Goal: Task Accomplishment & Management: Manage account settings

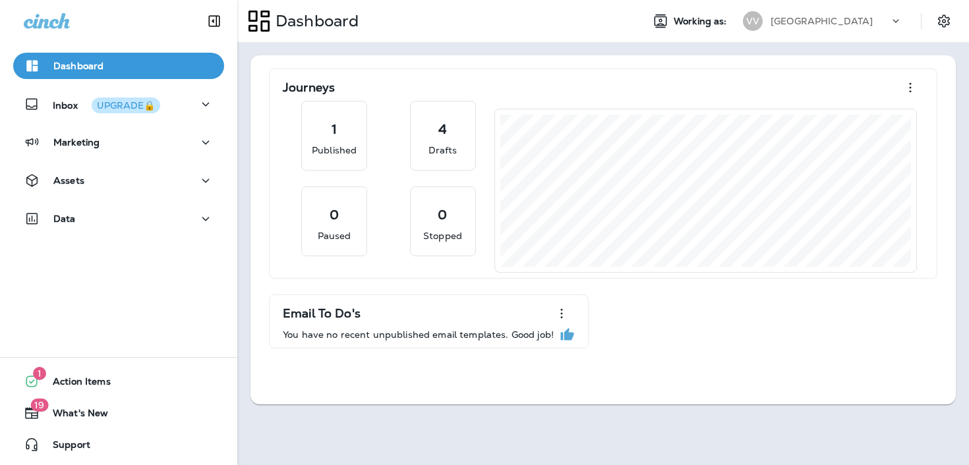
click at [800, 34] on div "[GEOGRAPHIC_DATA]" at bounding box center [822, 21] width 175 height 26
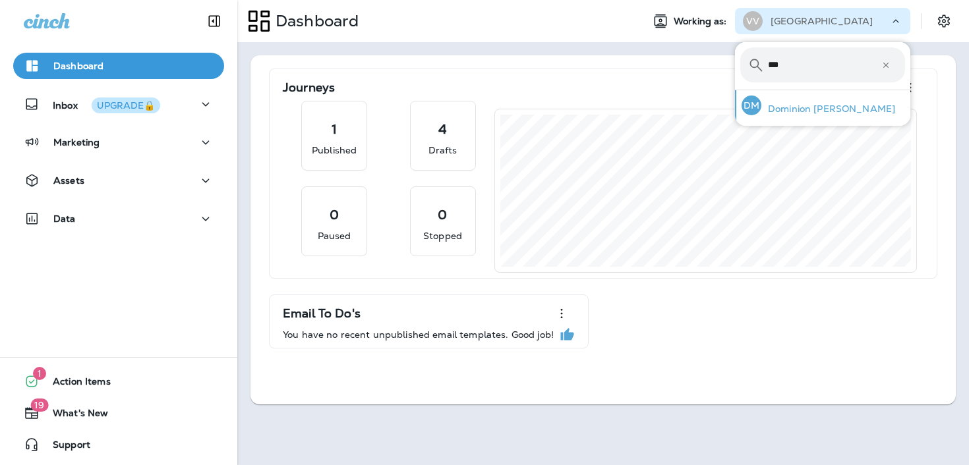
type input "***"
click at [791, 107] on p "Dominion [PERSON_NAME]" at bounding box center [828, 108] width 134 height 11
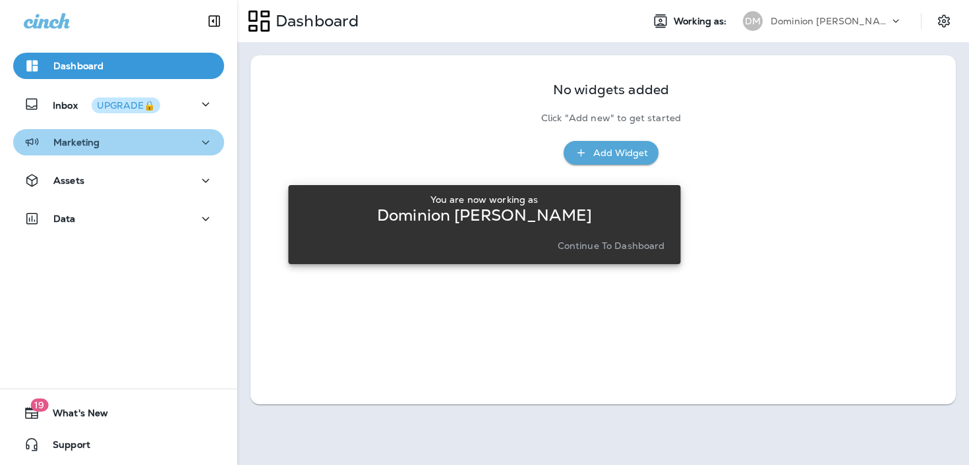
click at [158, 155] on button "Marketing" at bounding box center [118, 142] width 211 height 26
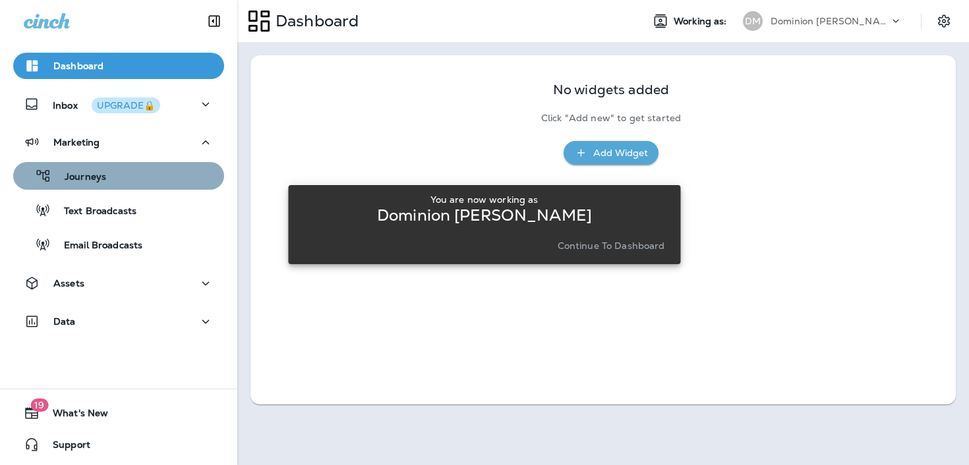
click at [146, 181] on div "Journeys" at bounding box center [118, 176] width 200 height 20
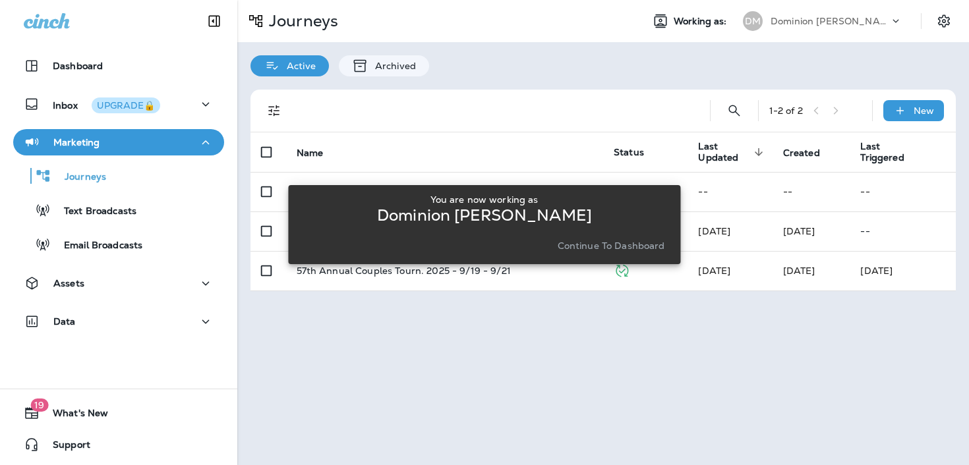
click at [587, 250] on p "Continue to Dashboard" at bounding box center [611, 246] width 107 height 11
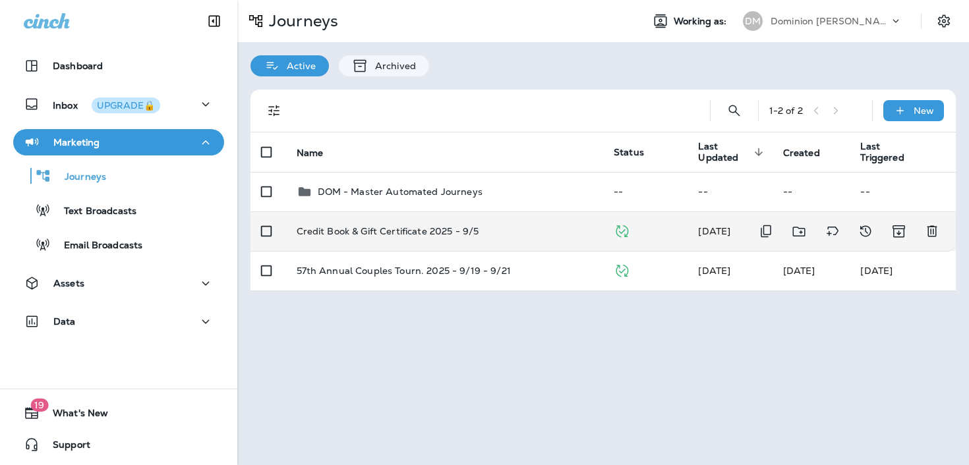
click at [506, 227] on div "Credit Book & Gift Certificate 2025 - 9/5" at bounding box center [445, 231] width 297 height 11
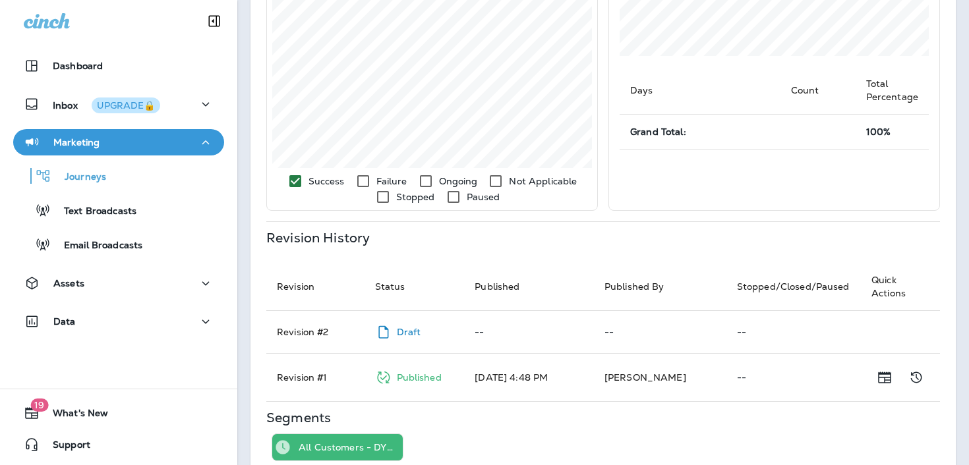
scroll to position [296, 0]
click at [407, 378] on p "Published" at bounding box center [419, 377] width 45 height 11
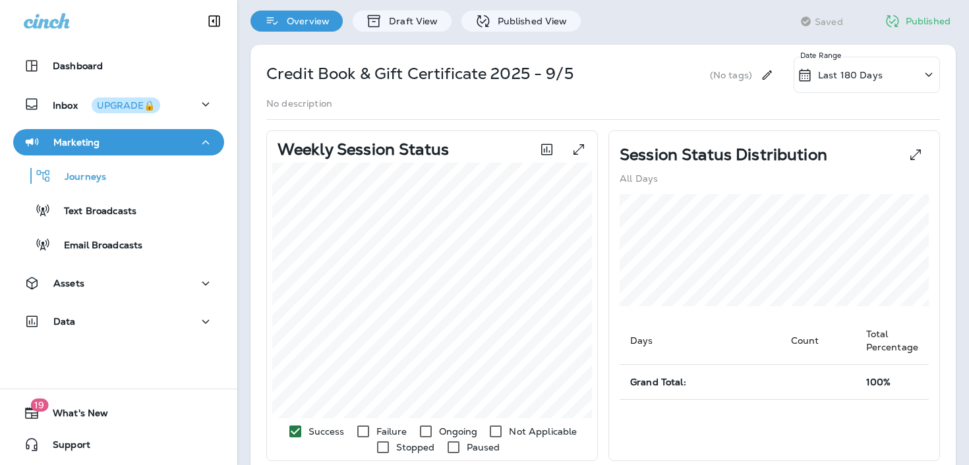
scroll to position [0, 0]
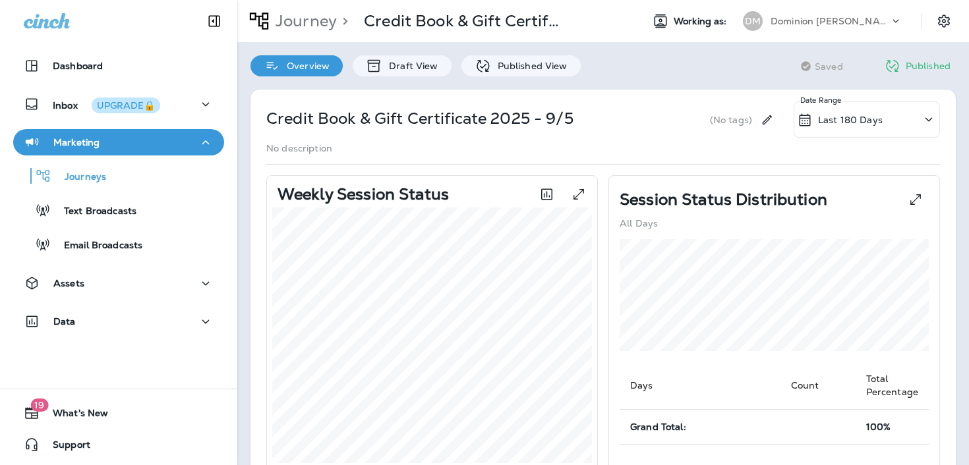
click at [319, 64] on p "Overview" at bounding box center [304, 66] width 49 height 11
click at [388, 62] on p "Draft View" at bounding box center [409, 66] width 55 height 11
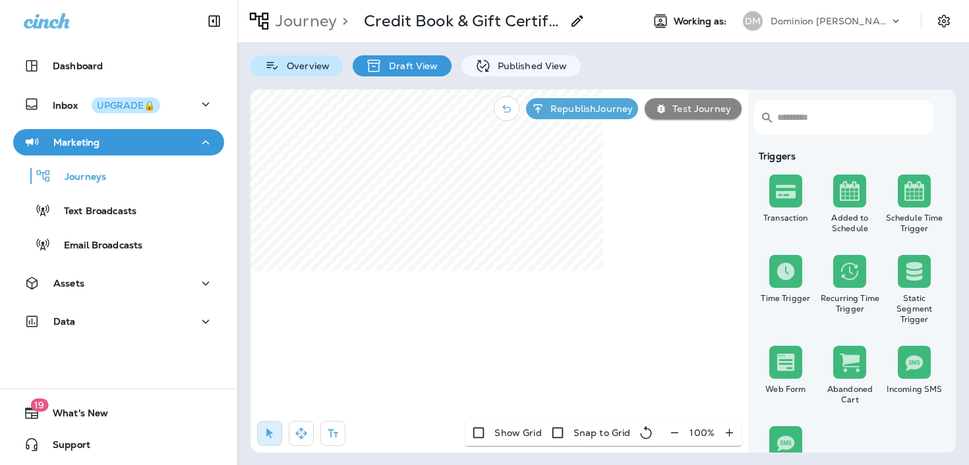
click at [305, 66] on p "Overview" at bounding box center [304, 66] width 49 height 11
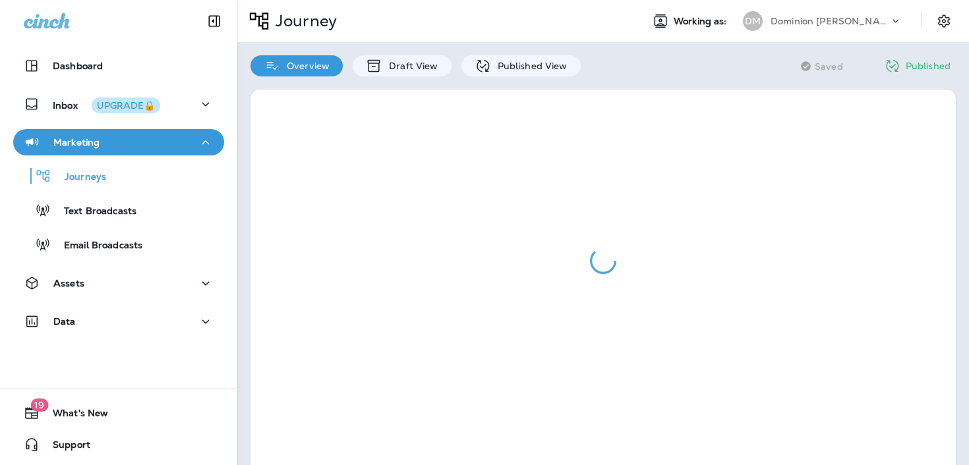
click at [128, 260] on div "Marketing Journeys Text Broadcasts Email Broadcasts" at bounding box center [118, 197] width 237 height 136
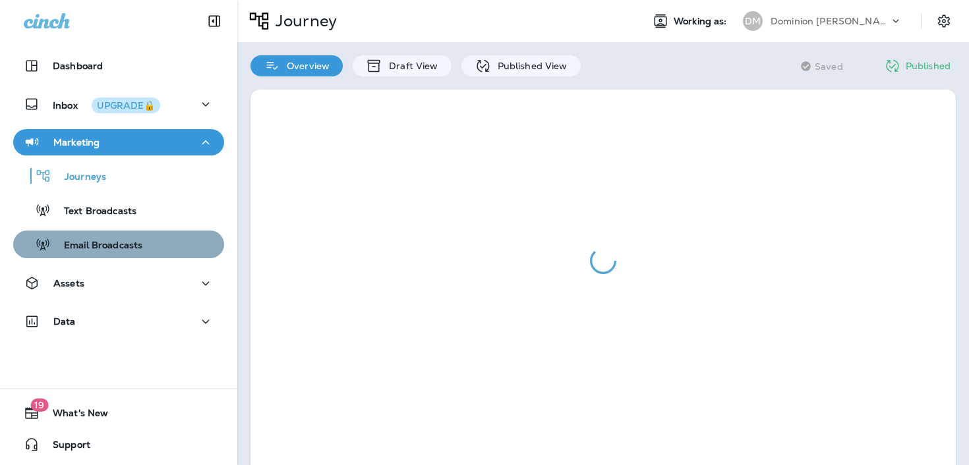
click at [126, 255] on button "Email Broadcasts" at bounding box center [118, 245] width 211 height 28
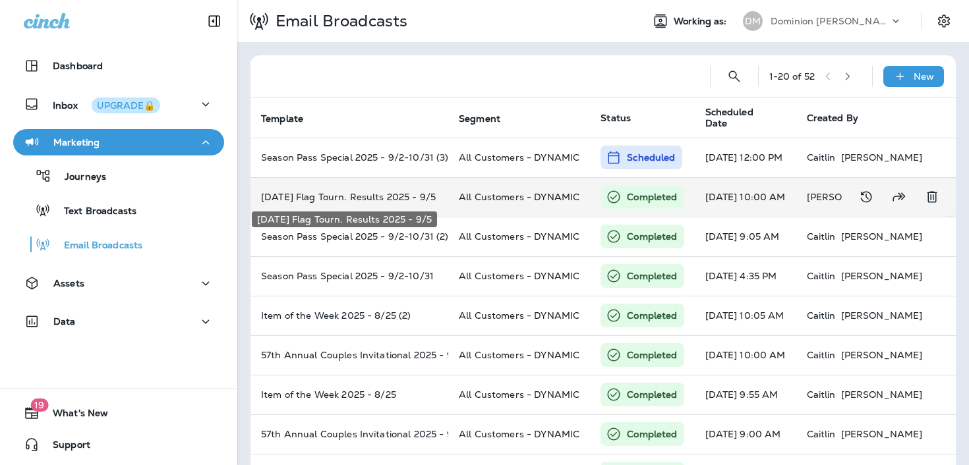
click at [328, 200] on p "[DATE] Flag Tourn. Results 2025 - 9/5" at bounding box center [349, 197] width 177 height 11
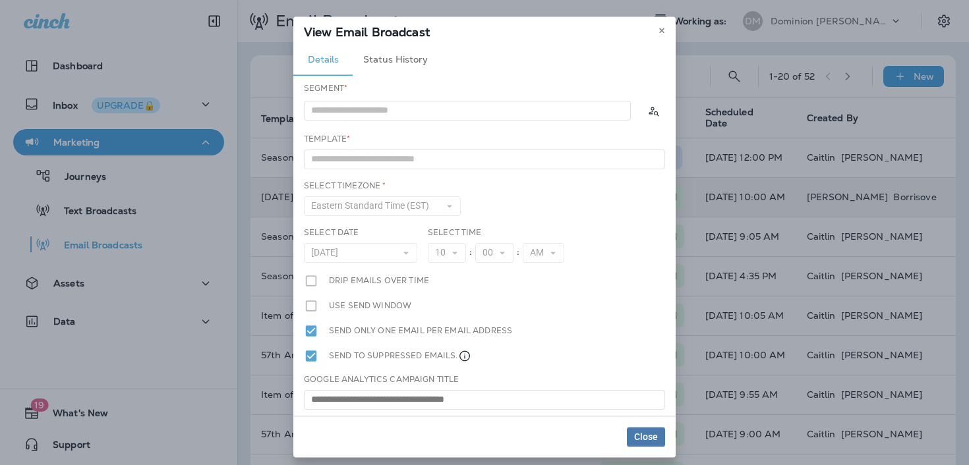
type input "**********"
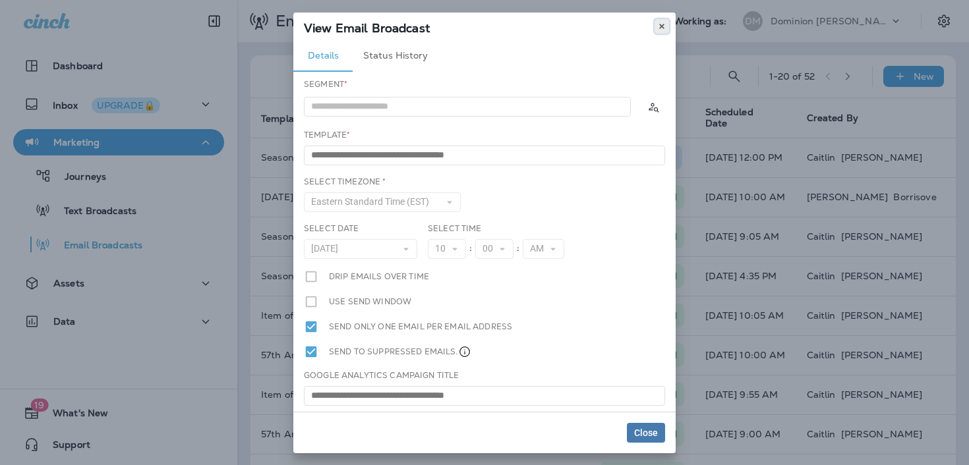
click at [660, 29] on icon at bounding box center [662, 26] width 8 height 8
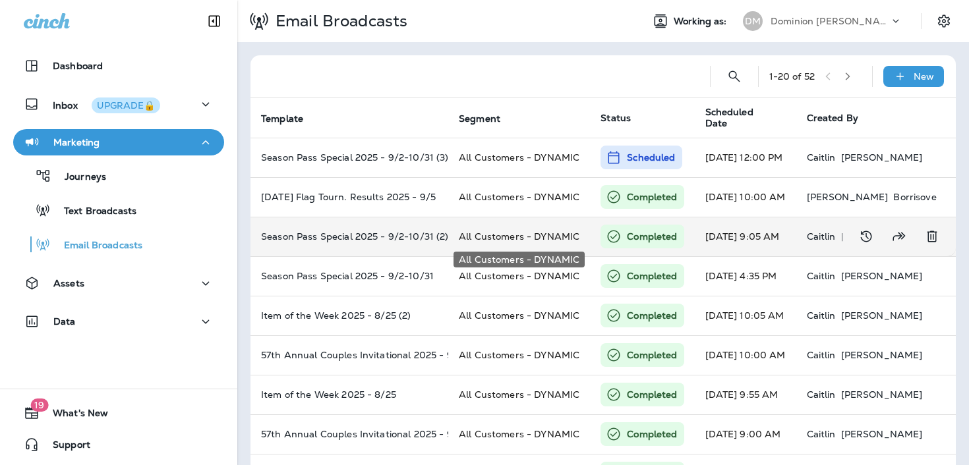
click at [546, 234] on span "All Customers - DYNAMIC" at bounding box center [519, 237] width 121 height 12
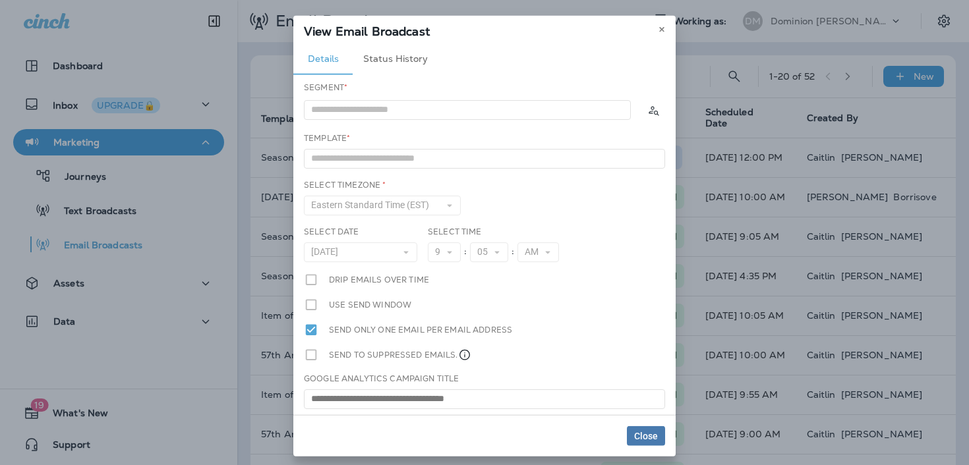
type input "**********"
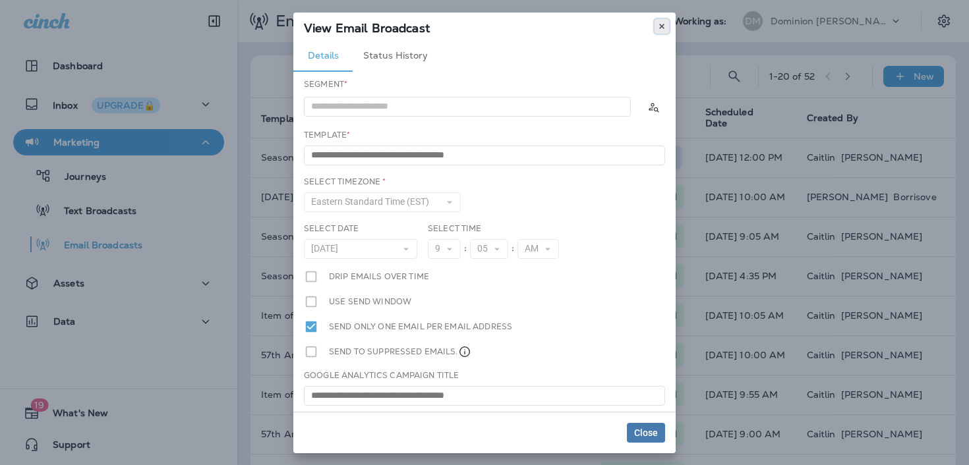
click at [655, 30] on button at bounding box center [662, 26] width 15 height 15
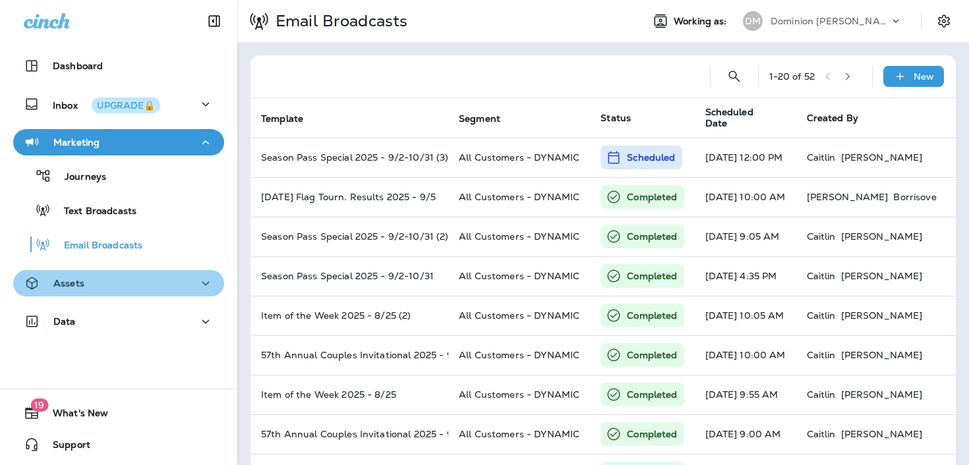
click at [149, 279] on div "Assets" at bounding box center [119, 284] width 190 height 16
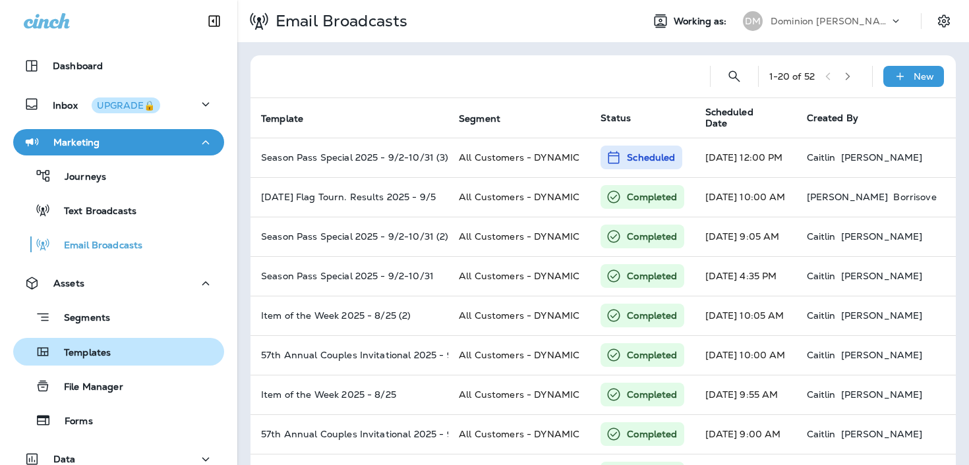
click at [119, 353] on div "Templates" at bounding box center [118, 352] width 200 height 20
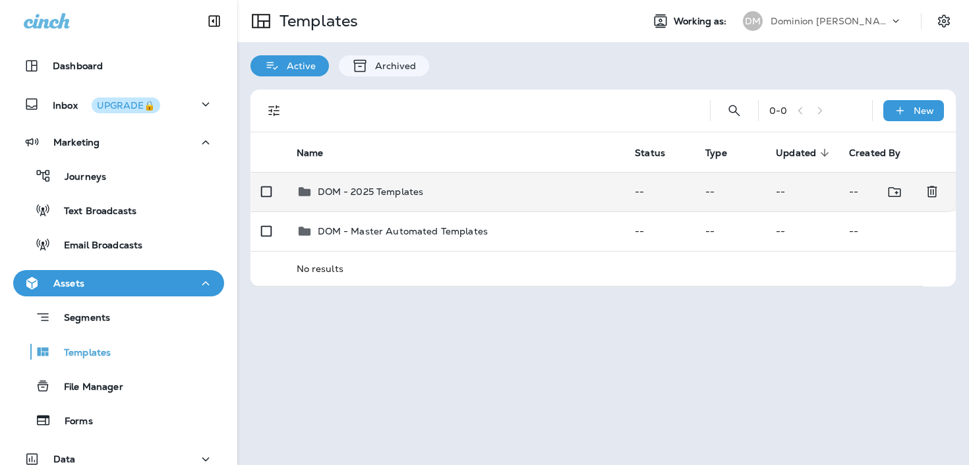
click at [422, 206] on td "DOM - 2025 Templates" at bounding box center [455, 192] width 339 height 40
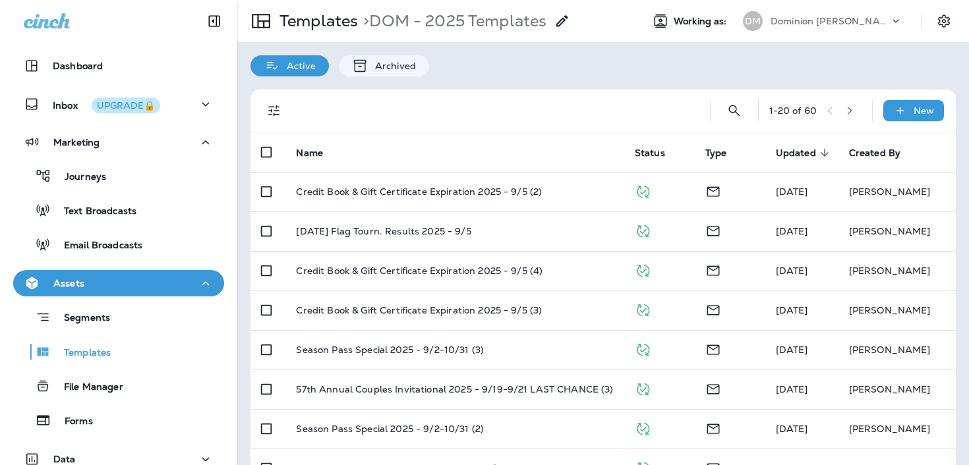
click at [422, 206] on td "Credit Book & Gift Certificate Expiration 2025 - 9/5 (2)" at bounding box center [454, 192] width 338 height 40
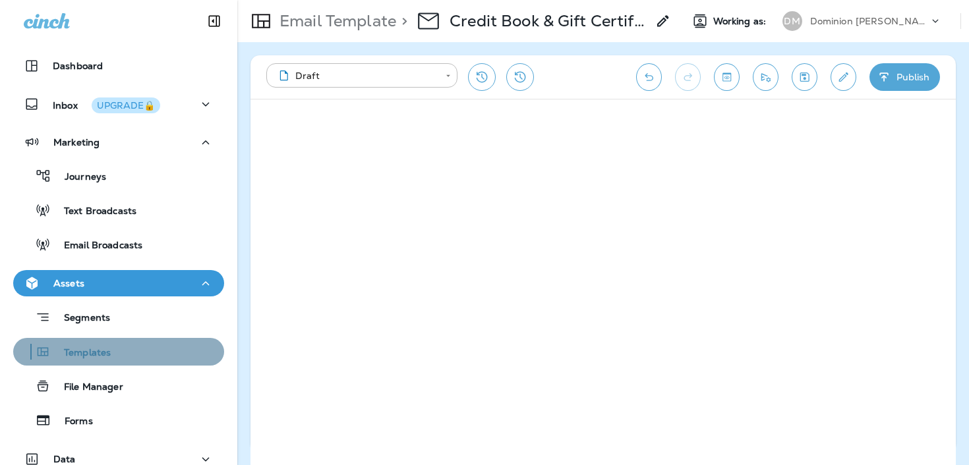
click at [100, 352] on p "Templates" at bounding box center [81, 353] width 60 height 13
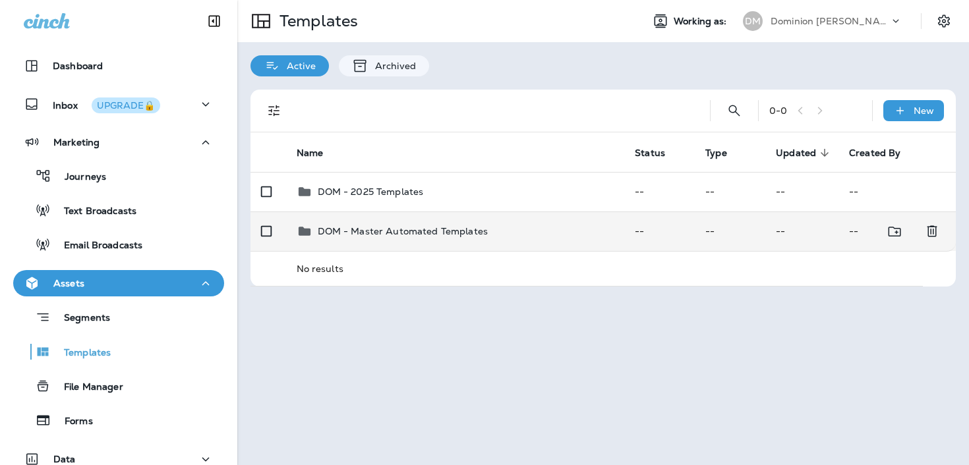
click at [365, 216] on td "DOM - Master Automated Templates" at bounding box center [455, 232] width 339 height 40
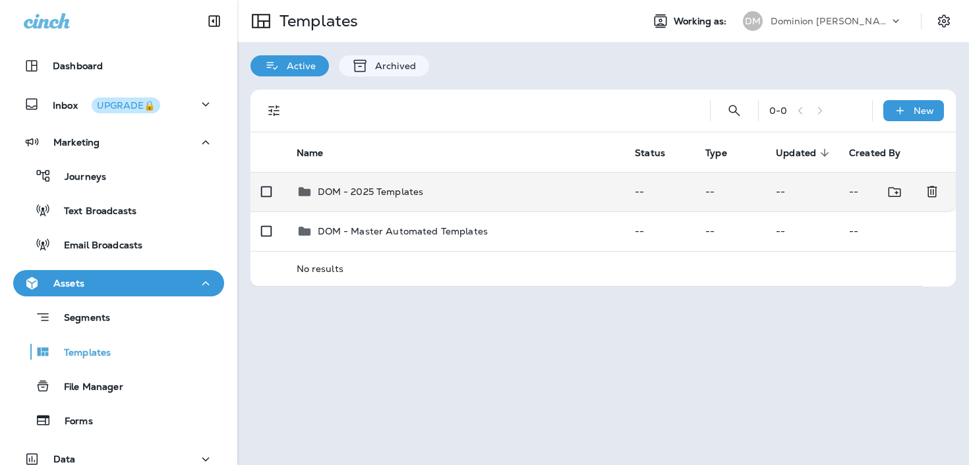
click at [326, 185] on div "DOM - 2025 Templates" at bounding box center [371, 192] width 106 height 16
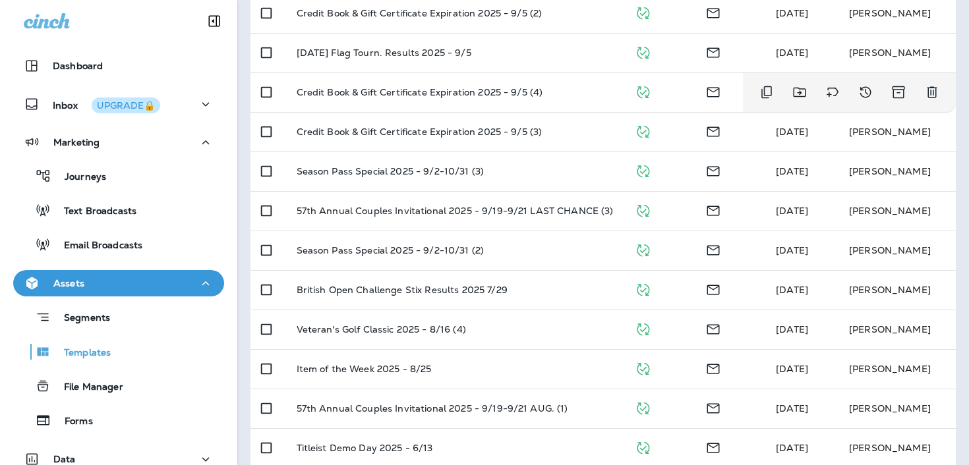
scroll to position [183, 0]
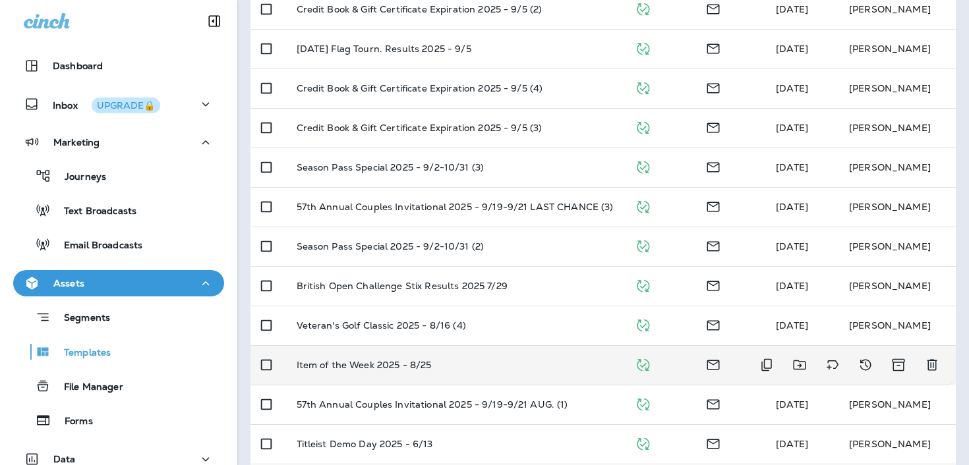
click at [372, 357] on td "Item of the Week 2025 - 8/25" at bounding box center [455, 365] width 339 height 40
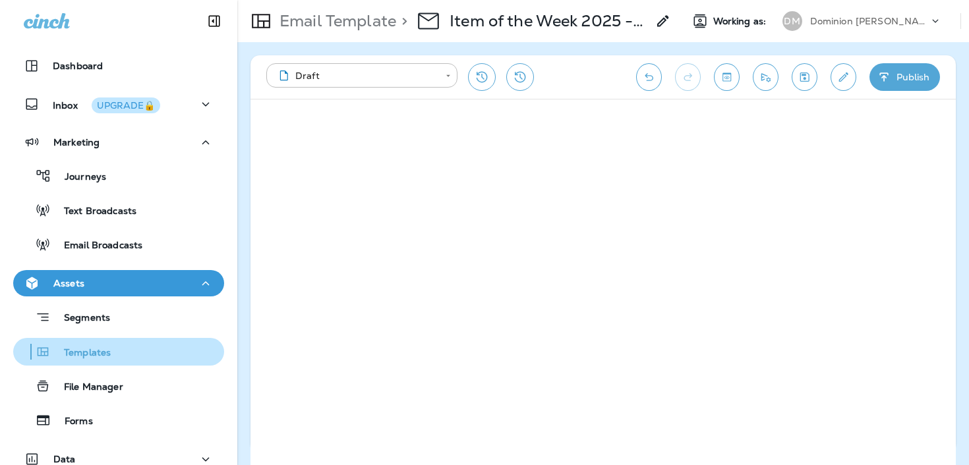
click at [83, 353] on p "Templates" at bounding box center [81, 353] width 60 height 13
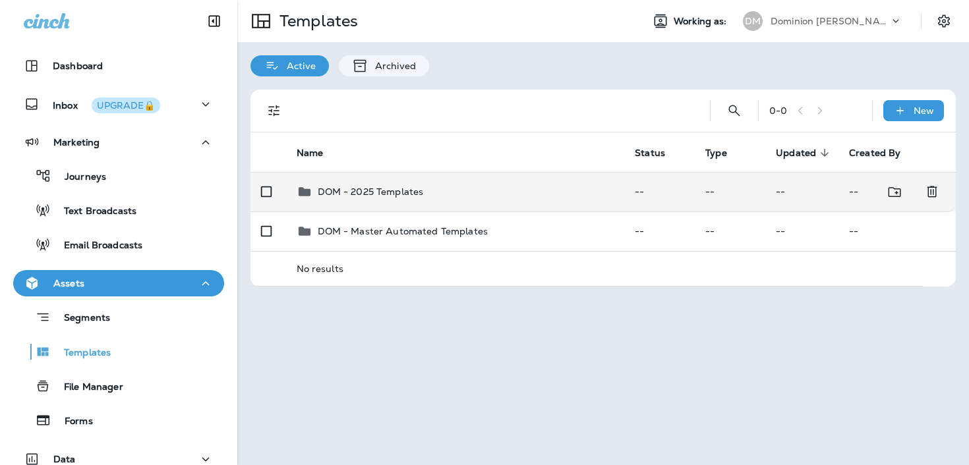
click at [514, 200] on td "DOM - 2025 Templates" at bounding box center [455, 192] width 339 height 40
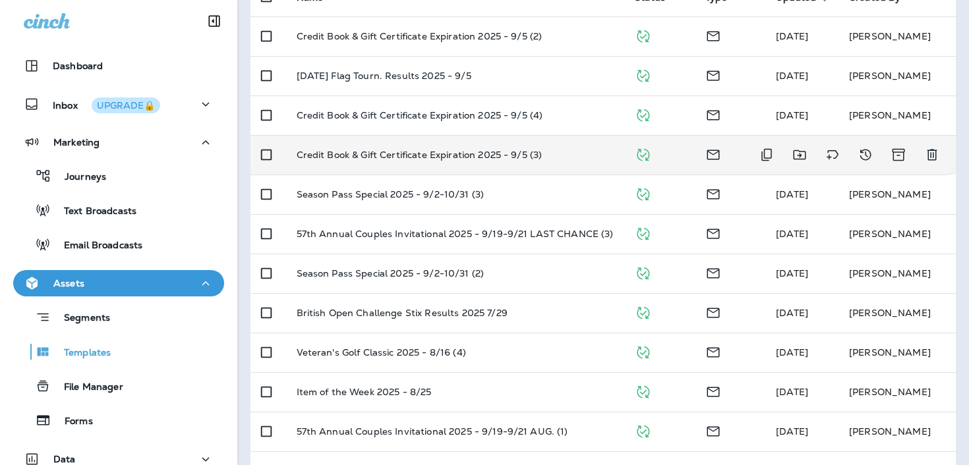
scroll to position [156, 0]
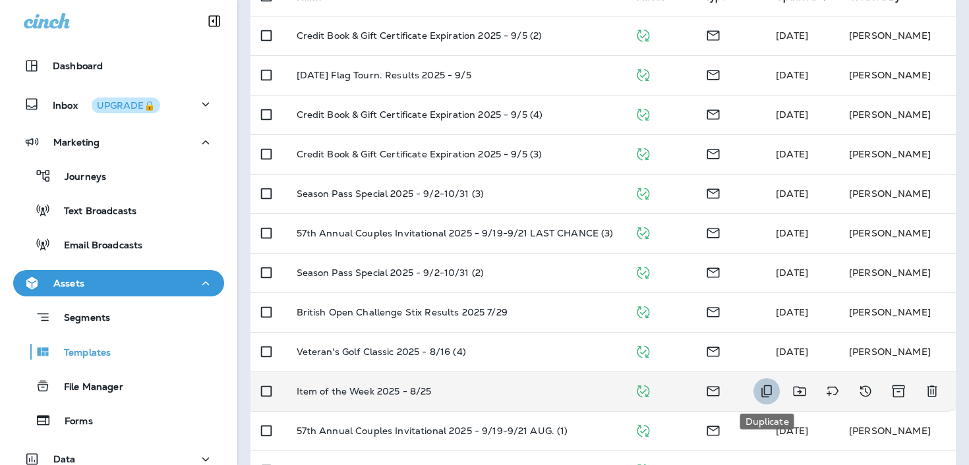
click at [771, 388] on icon "Duplicate" at bounding box center [766, 392] width 11 height 13
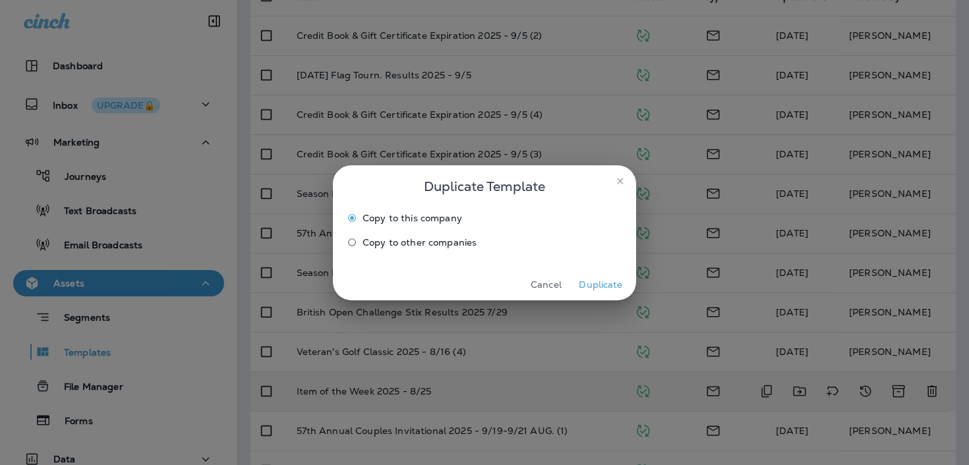
click at [605, 285] on button "Duplicate" at bounding box center [600, 285] width 49 height 20
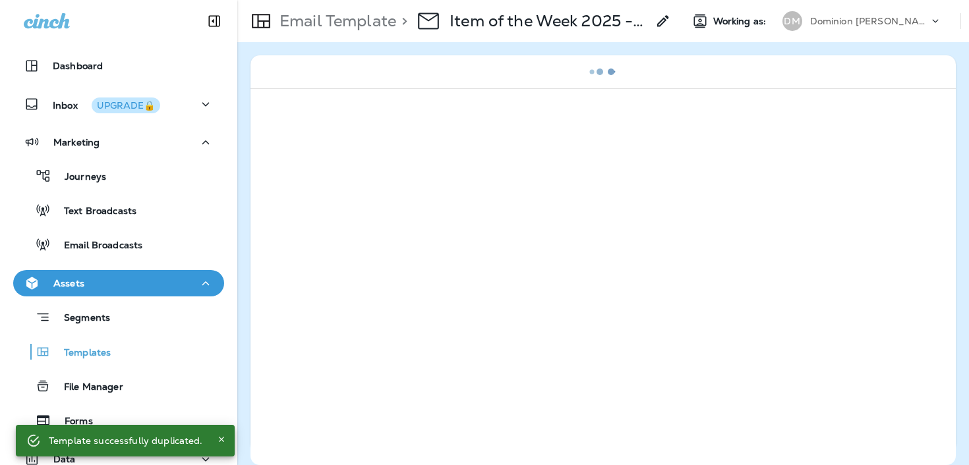
click at [666, 22] on icon at bounding box center [663, 21] width 16 height 16
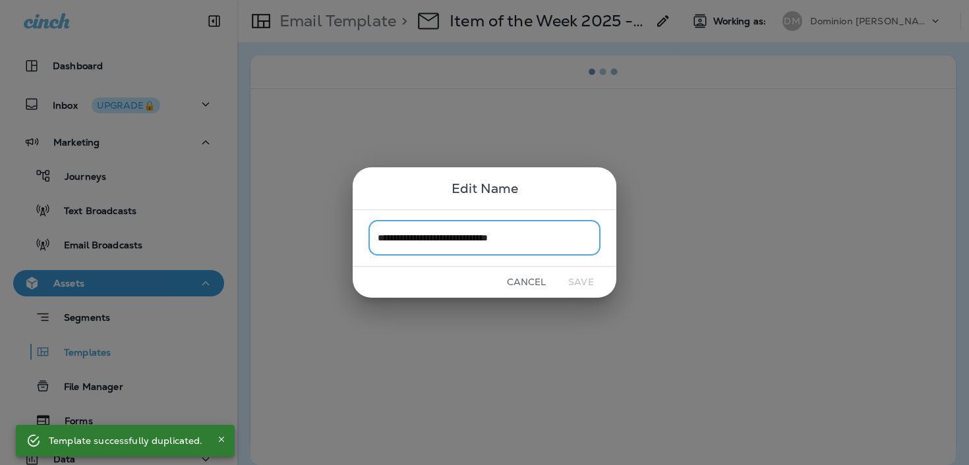
click at [546, 236] on input "**********" at bounding box center [484, 238] width 232 height 35
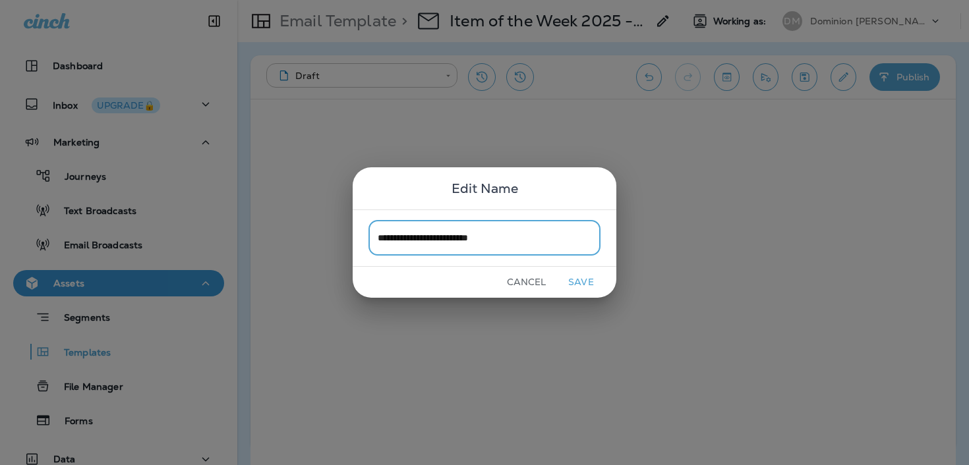
type input "**********"
click at [582, 281] on button "Save" at bounding box center [580, 282] width 49 height 20
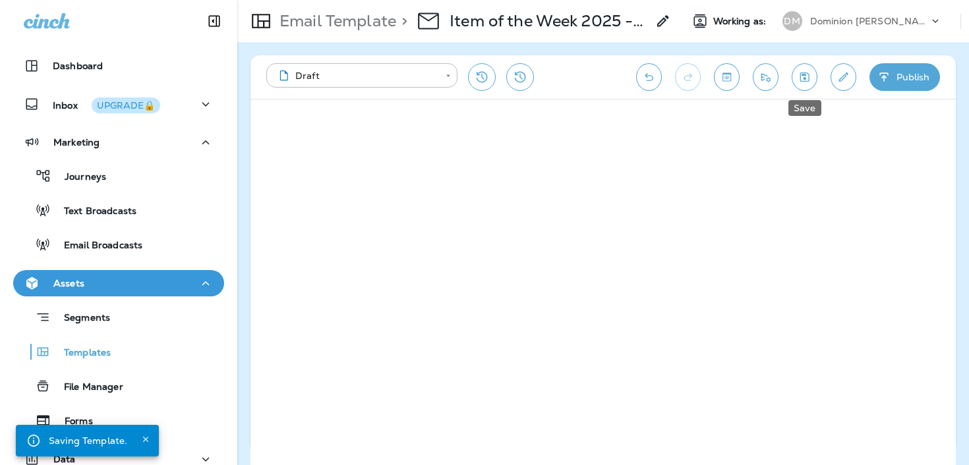
click at [800, 76] on icon "Save" at bounding box center [804, 77] width 9 height 9
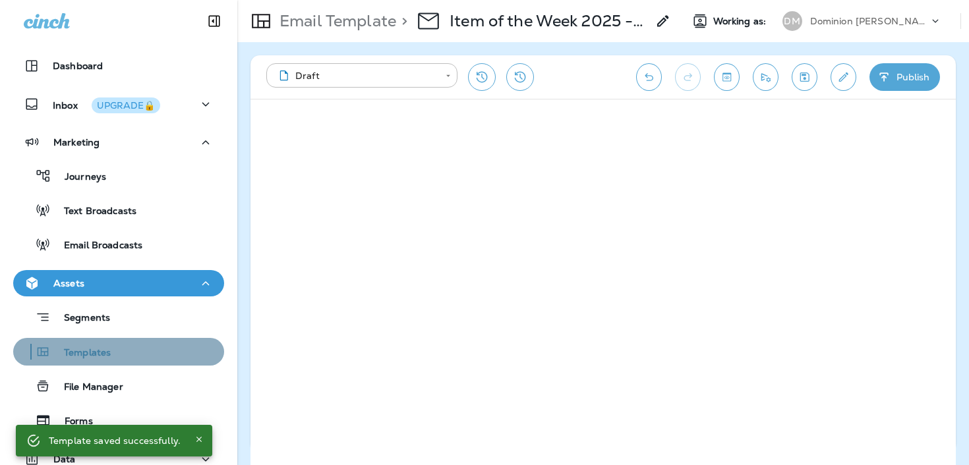
click at [92, 348] on p "Templates" at bounding box center [81, 353] width 60 height 13
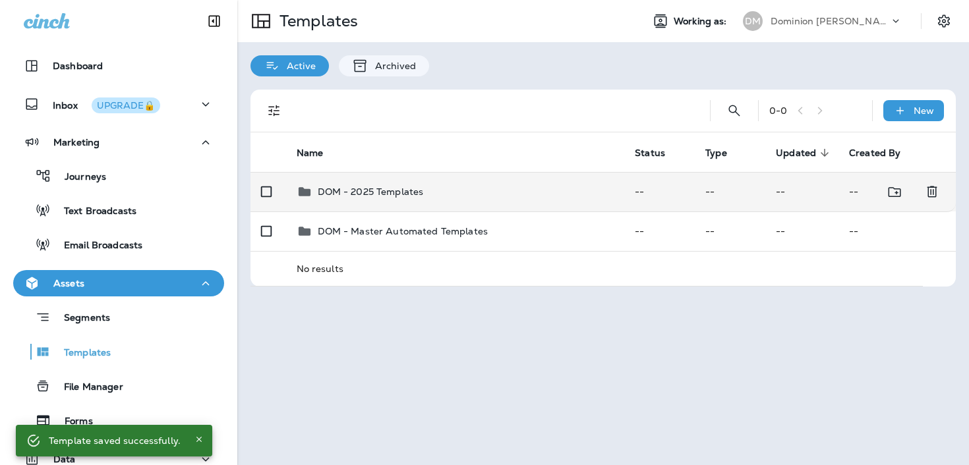
click at [366, 206] on td "DOM - 2025 Templates" at bounding box center [455, 192] width 339 height 40
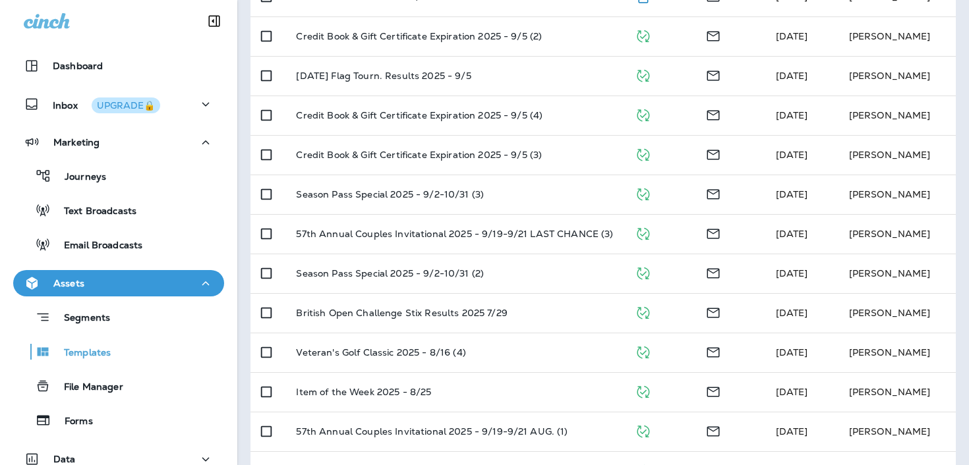
scroll to position [205, 0]
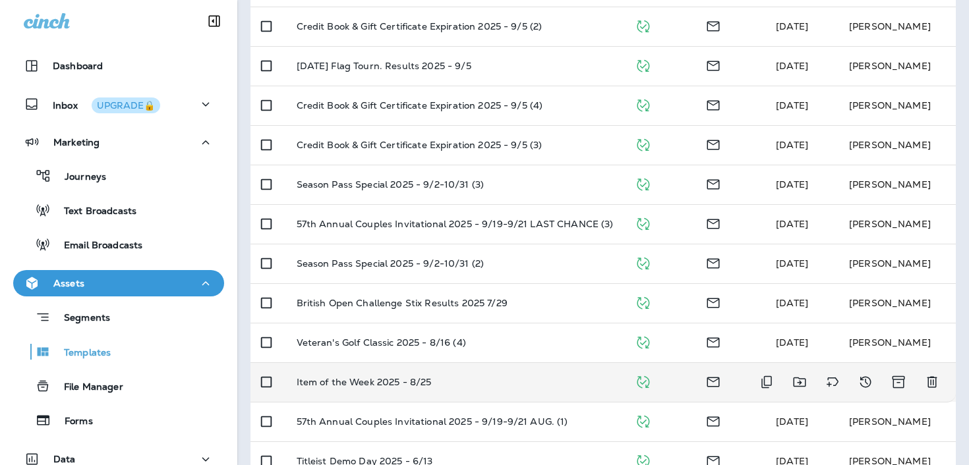
click at [345, 374] on td "Item of the Week 2025 - 8/25" at bounding box center [455, 383] width 339 height 40
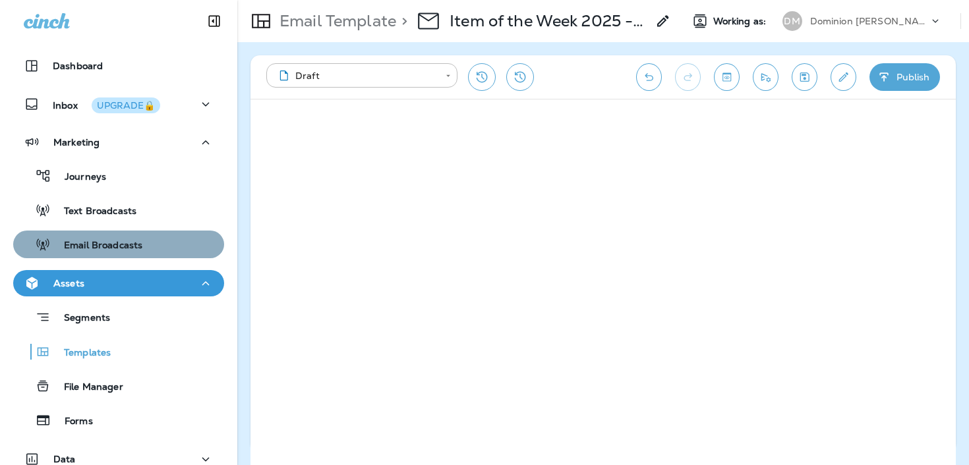
click at [96, 243] on p "Email Broadcasts" at bounding box center [97, 246] width 92 height 13
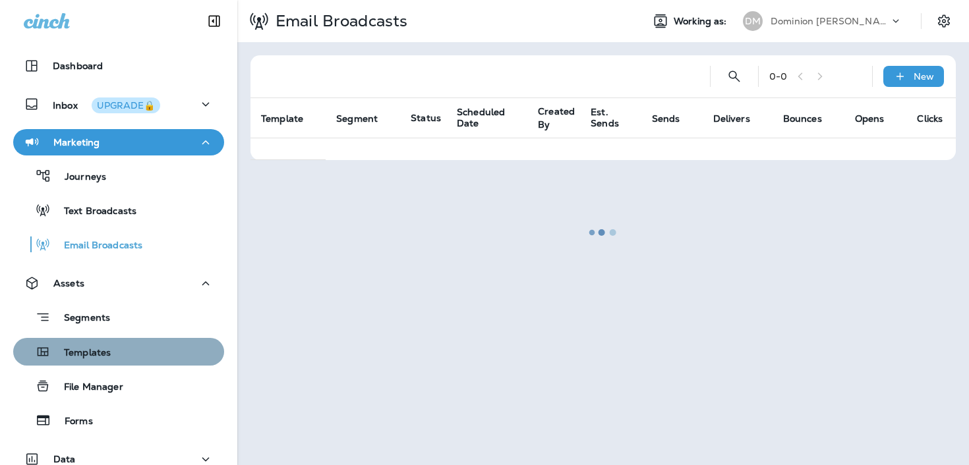
click at [80, 353] on p "Templates" at bounding box center [81, 353] width 60 height 13
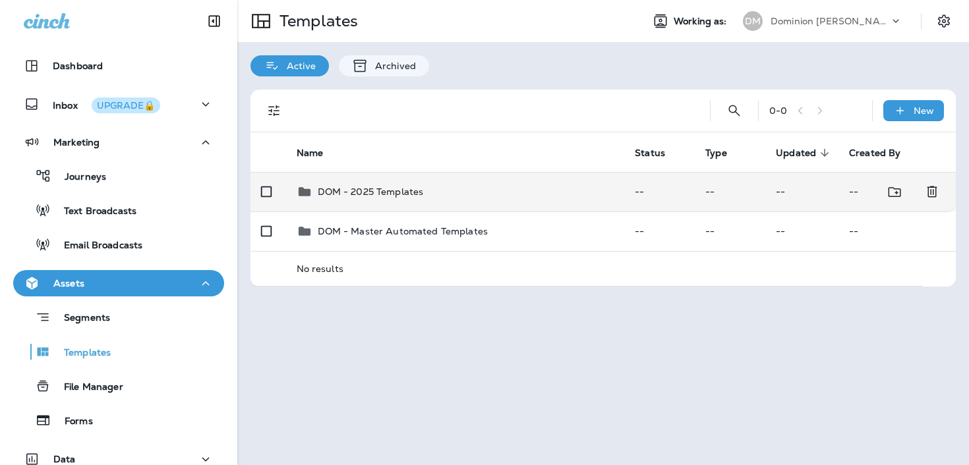
click at [450, 195] on div "DOM - 2025 Templates" at bounding box center [456, 192] width 318 height 16
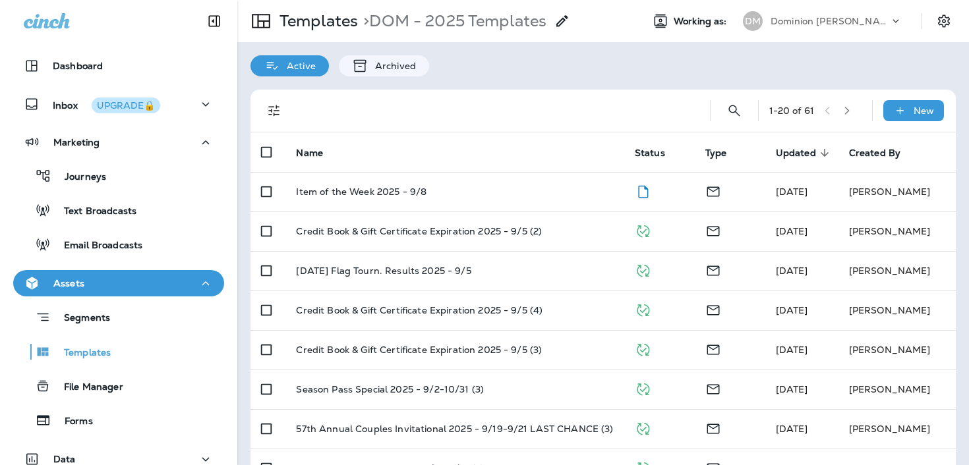
click at [450, 195] on div "Item of the Week 2025 - 9/8" at bounding box center [454, 192] width 317 height 11
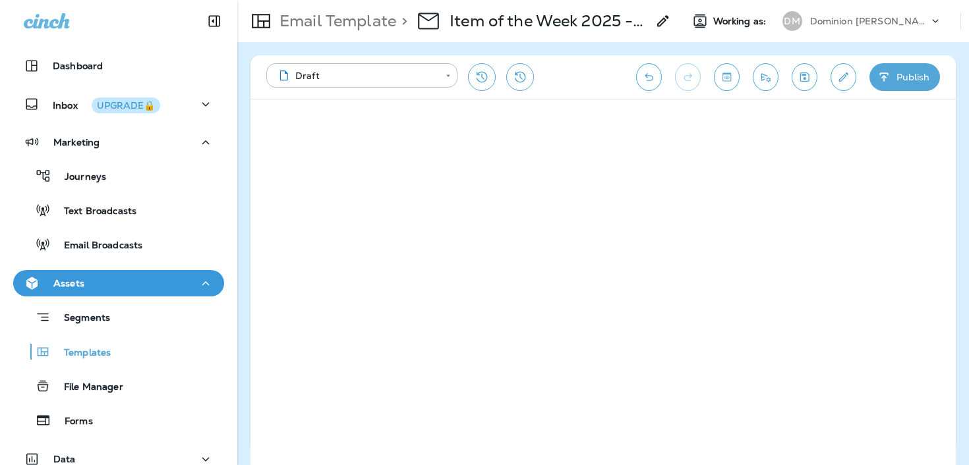
click at [802, 78] on icon "Save" at bounding box center [805, 77] width 14 height 13
click at [798, 77] on icon "Save" at bounding box center [805, 77] width 14 height 13
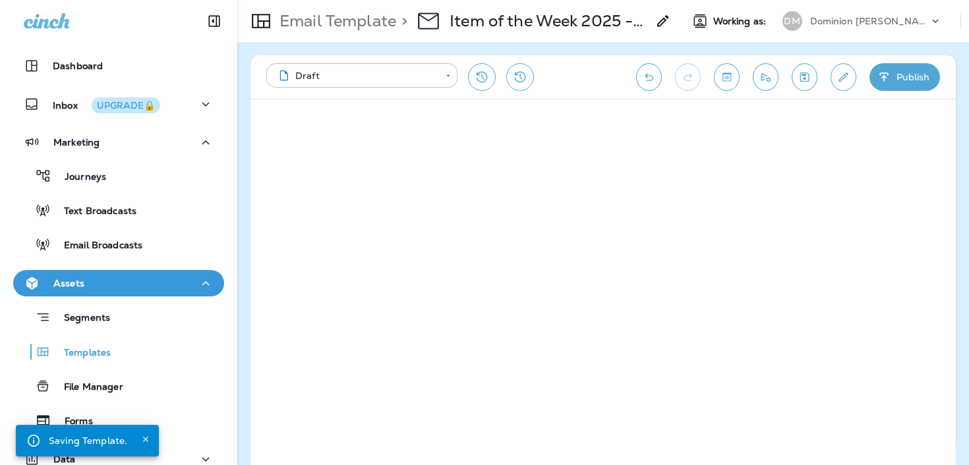
click at [860, 78] on div "**********" at bounding box center [602, 77] width 705 height 44
click at [844, 78] on icon "Edit details" at bounding box center [843, 77] width 14 height 13
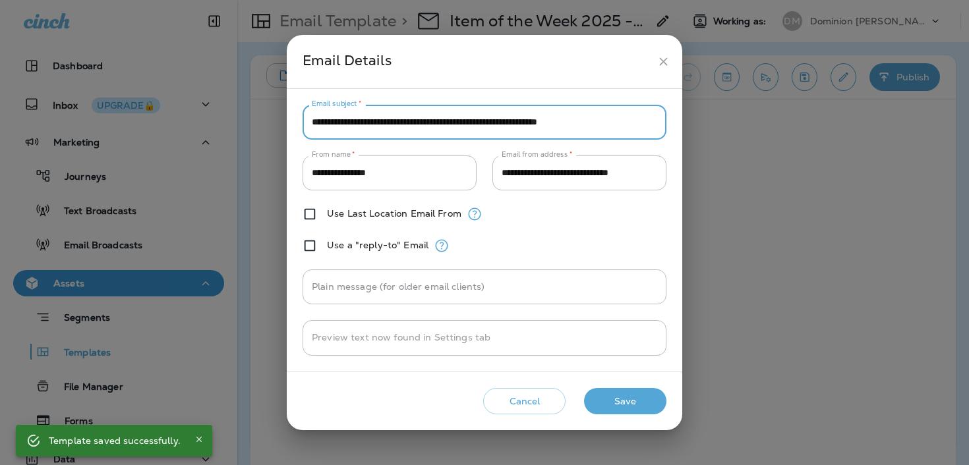
drag, startPoint x: 434, startPoint y: 126, endPoint x: 616, endPoint y: 125, distance: 182.6
click at [616, 125] on input "**********" at bounding box center [485, 122] width 364 height 35
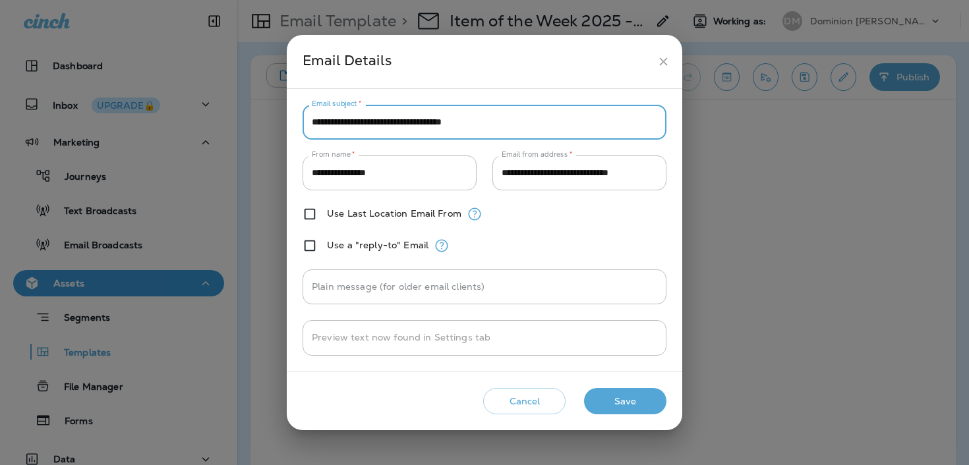
drag, startPoint x: 560, startPoint y: 123, endPoint x: 478, endPoint y: 121, distance: 81.7
click at [477, 121] on input "**********" at bounding box center [485, 122] width 364 height 35
click at [631, 123] on input "**********" at bounding box center [485, 122] width 364 height 35
click at [546, 121] on input "**********" at bounding box center [485, 122] width 364 height 35
click at [570, 123] on input "**********" at bounding box center [485, 122] width 364 height 35
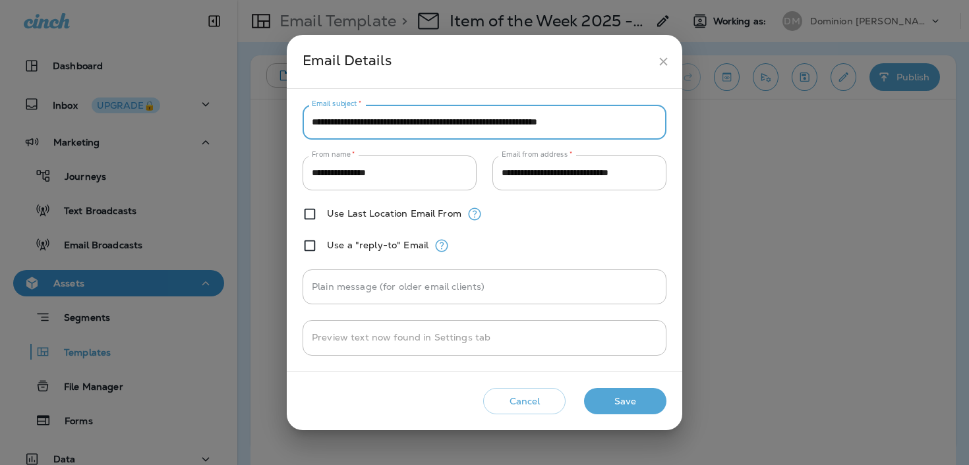
drag, startPoint x: 635, startPoint y: 125, endPoint x: 617, endPoint y: 123, distance: 18.6
click at [617, 123] on input "**********" at bounding box center [485, 122] width 364 height 35
type input "**********"
click at [602, 402] on button "Save" at bounding box center [625, 401] width 82 height 27
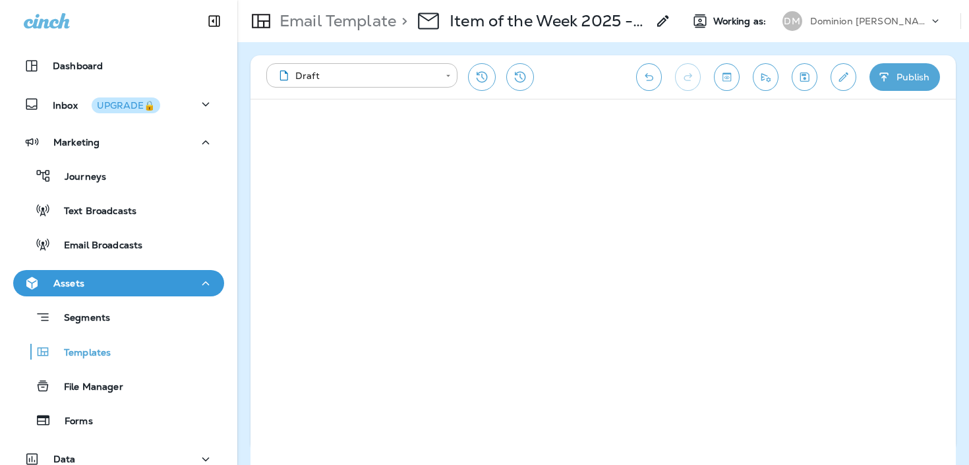
click at [776, 76] on button "Send test email" at bounding box center [766, 77] width 26 height 28
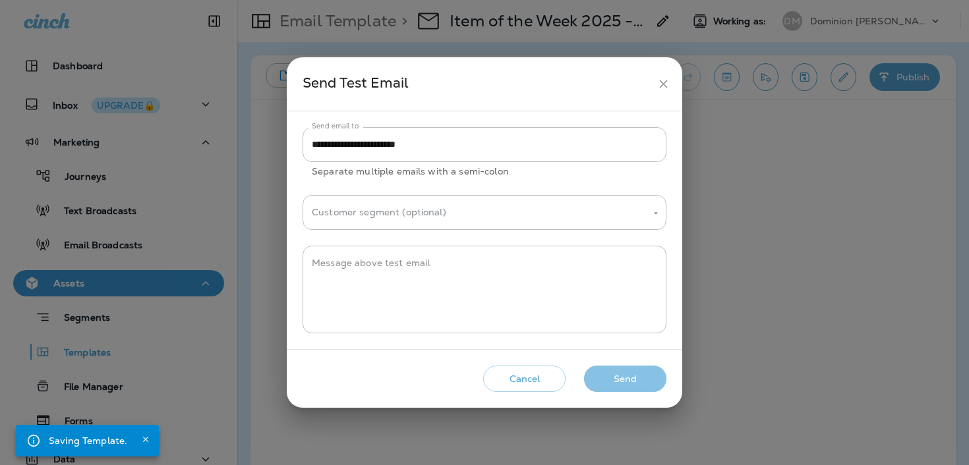
click at [602, 381] on button "Send" at bounding box center [625, 379] width 82 height 27
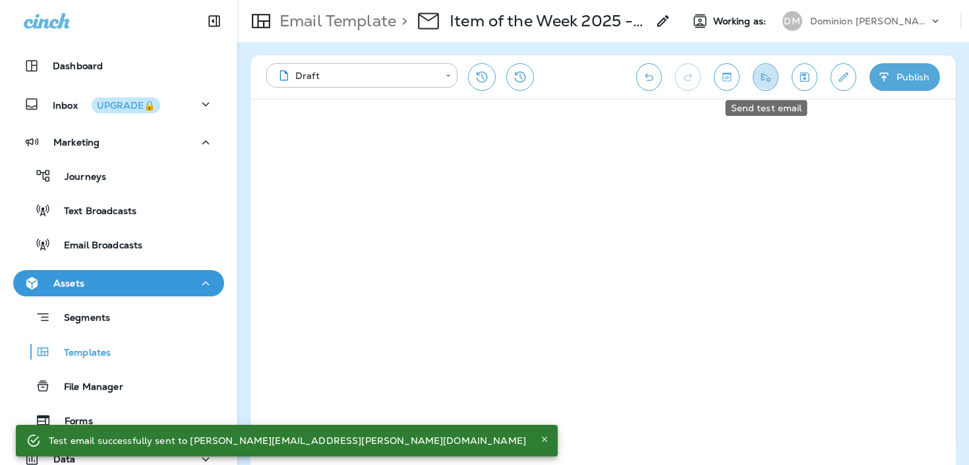
click at [763, 84] on button "Send test email" at bounding box center [766, 77] width 26 height 28
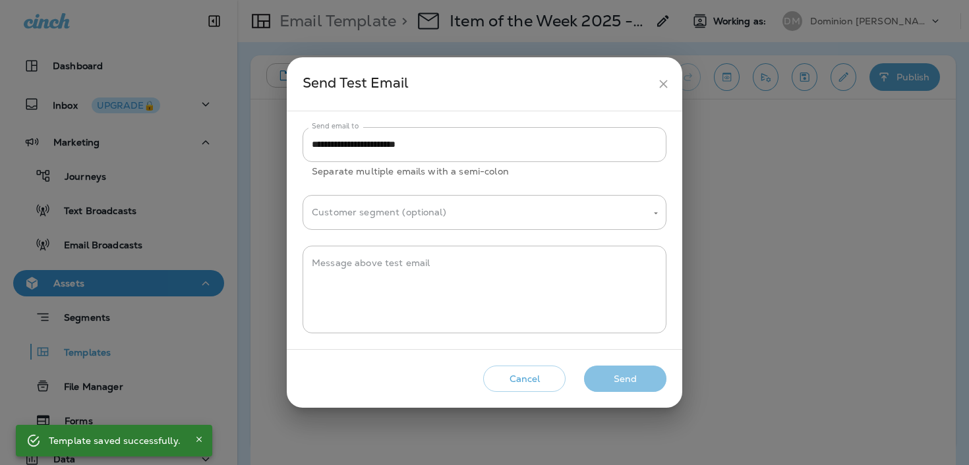
click at [635, 373] on button "Send" at bounding box center [625, 379] width 82 height 27
